Goal: Go to known website: Access a specific website the user already knows

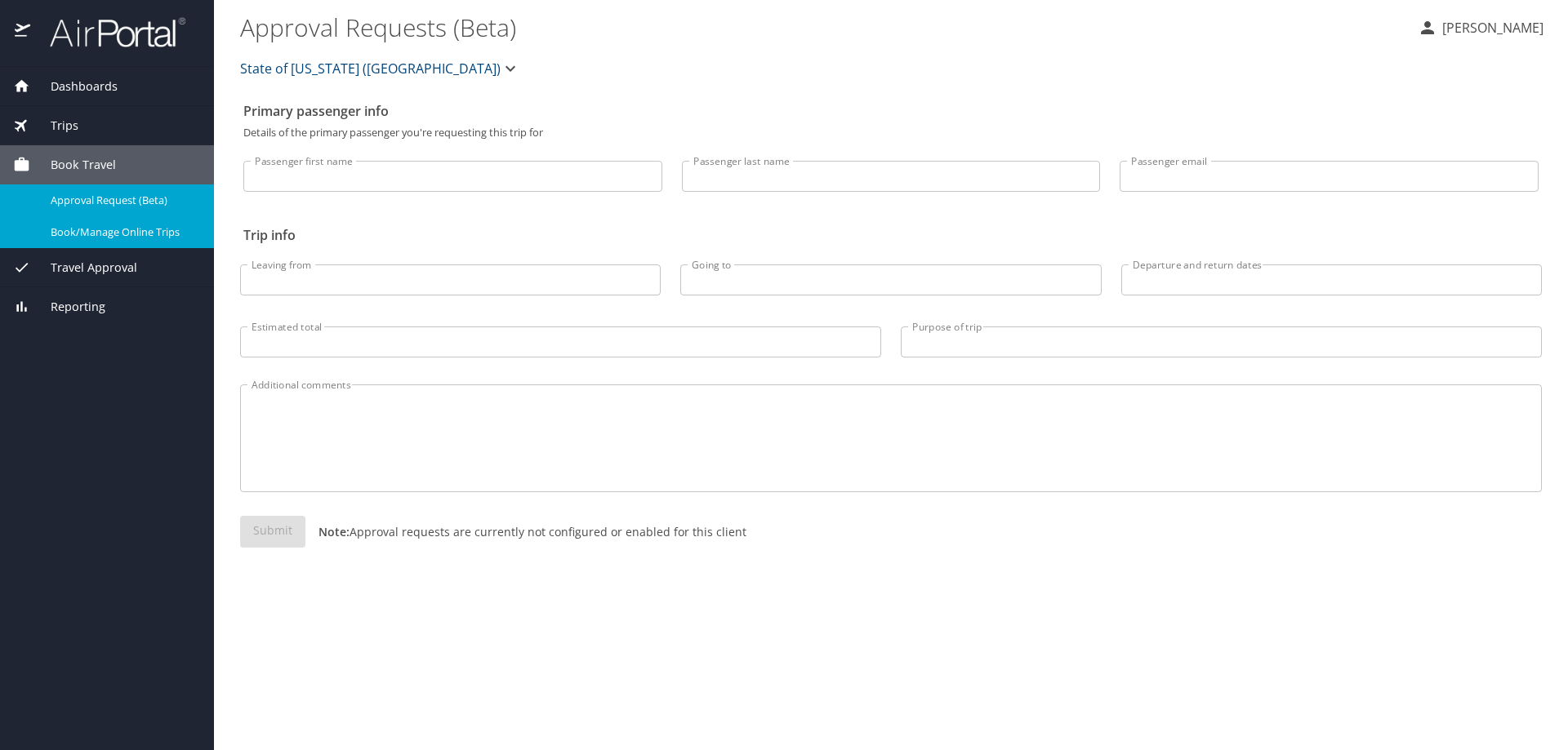
click at [179, 236] on span "Book/Manage Online Trips" at bounding box center [122, 232] width 143 height 16
click at [90, 86] on span "Dashboards" at bounding box center [74, 87] width 88 height 18
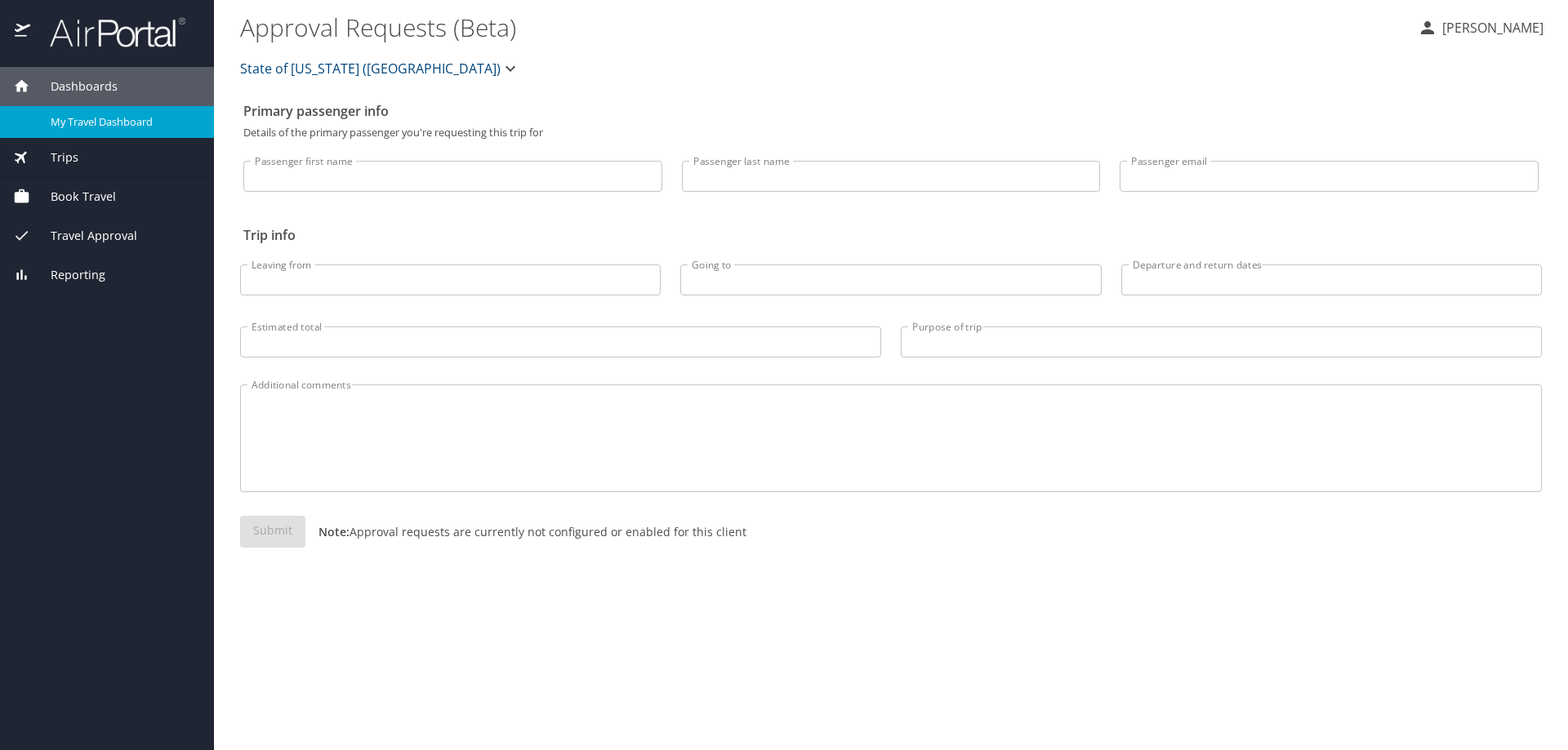
click at [87, 130] on div "My Travel Dashboard" at bounding box center [107, 121] width 188 height 19
